Goal: Task Accomplishment & Management: Manage account settings

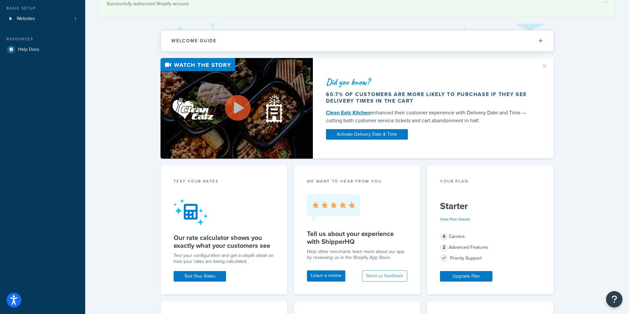
scroll to position [37, 0]
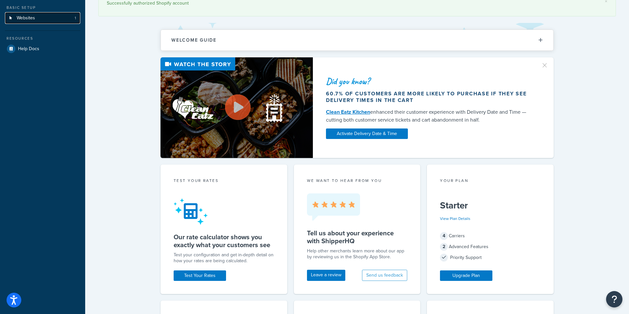
click at [29, 19] on span "Websites" at bounding box center [26, 18] width 18 height 6
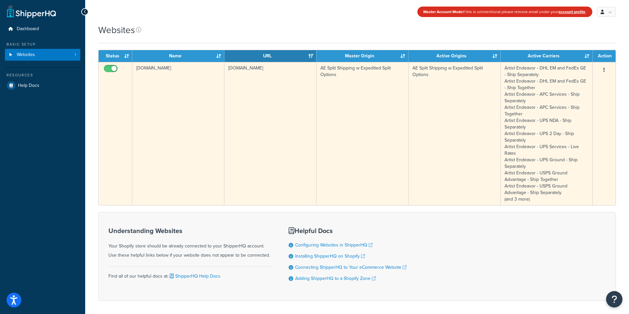
click at [605, 69] on button "button" at bounding box center [604, 70] width 9 height 10
click at [592, 81] on link "Edit" at bounding box center [578, 82] width 52 height 13
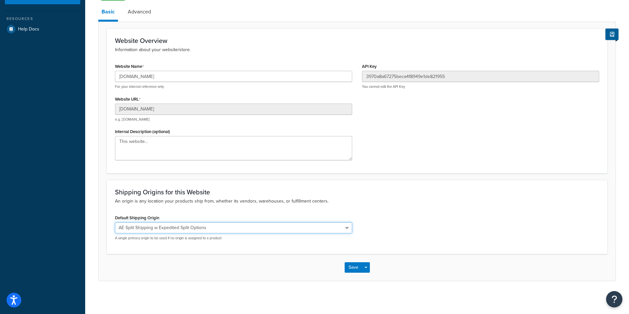
click at [313, 228] on select "El Famoso Artist Endeavor (OG) Graphik Dimensions Artivise Printful Caroline Wh…" at bounding box center [233, 227] width 237 height 11
select select "138040"
click at [115, 222] on select "El Famoso Artist Endeavor (OG) Graphik Dimensions Artivise Printful Caroline Wh…" at bounding box center [233, 227] width 237 height 11
click at [354, 268] on button "Save" at bounding box center [354, 267] width 18 height 10
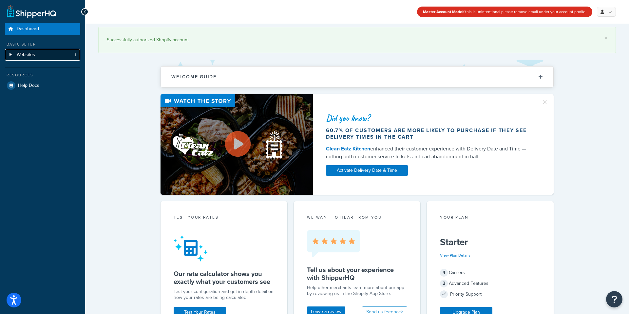
click at [33, 58] on link "Websites 1" at bounding box center [42, 55] width 75 height 12
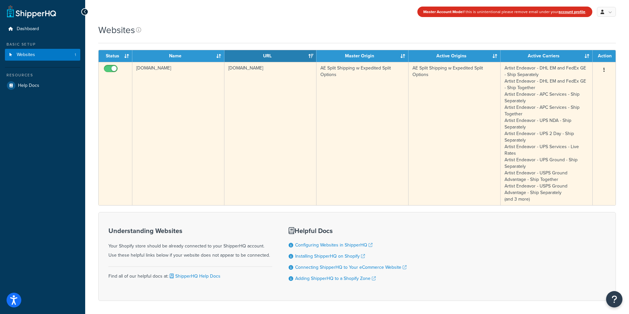
click at [607, 70] on button "button" at bounding box center [604, 70] width 9 height 10
click at [594, 86] on link "Edit" at bounding box center [578, 82] width 52 height 13
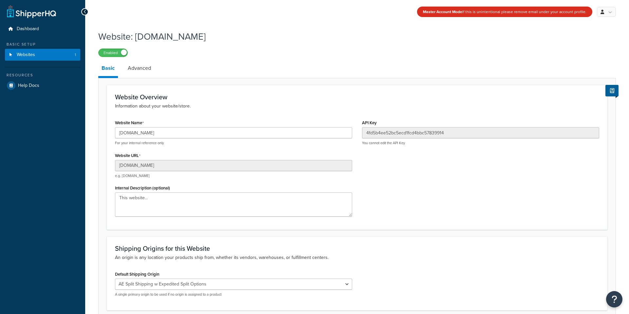
scroll to position [56, 0]
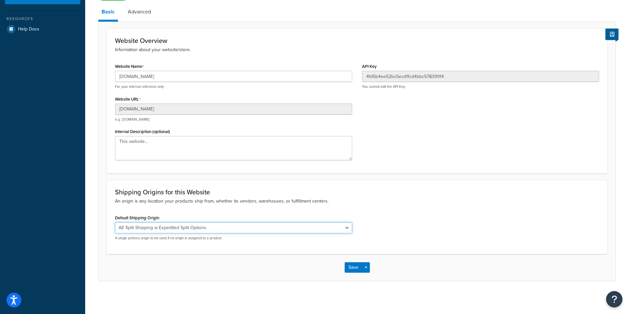
click at [243, 226] on select "El Famoso Artist Endeavor (OG) Graphik Dimensions Artivise Printful Caroline Wh…" at bounding box center [233, 227] width 237 height 11
select select "138040"
click at [115, 222] on select "El Famoso Artist Endeavor (OG) Graphik Dimensions Artivise Printful Caroline Wh…" at bounding box center [233, 227] width 237 height 11
click at [353, 269] on button "Save" at bounding box center [354, 267] width 18 height 10
